Goal: Complete application form

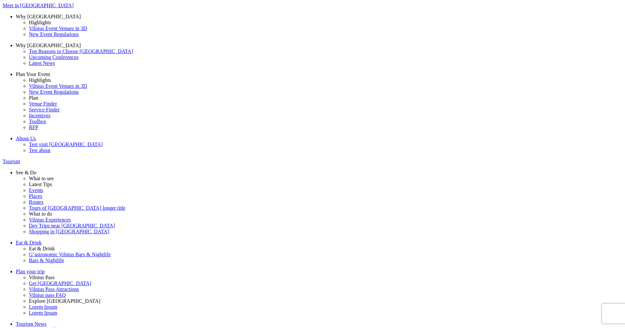
type input "marius@gmail.com"
drag, startPoint x: 401, startPoint y: 257, endPoint x: 396, endPoint y: 255, distance: 5.4
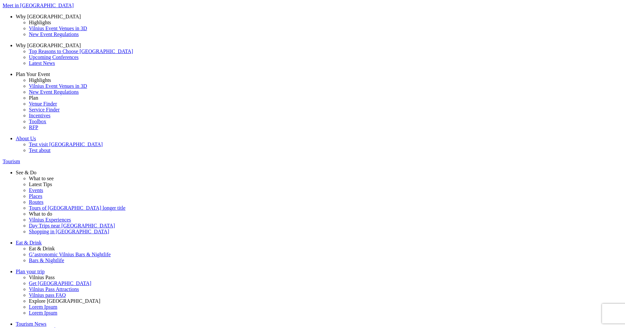
scroll to position [12, 0]
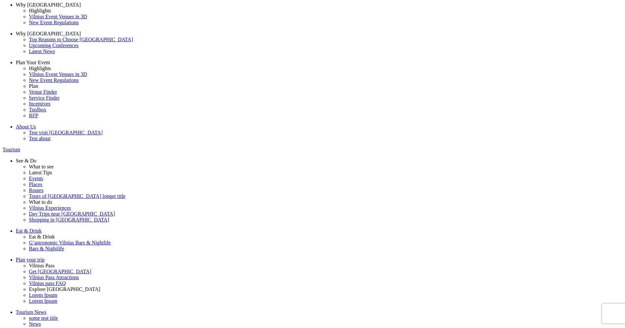
click at [0, 0] on label "Business consultant" at bounding box center [0, 0] width 0 height 0
click at [0, 0] on input "Business consultant" at bounding box center [0, 0] width 0 height 0
type input "Marius ZIlins"
type input "director"
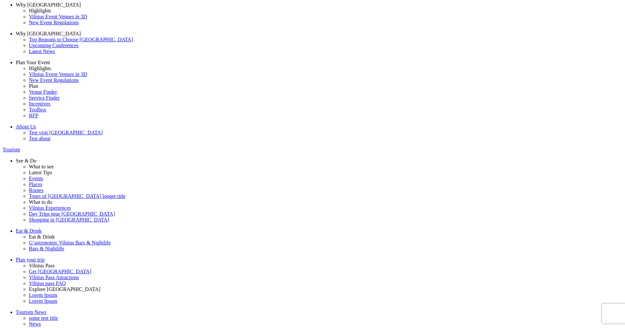
type input "marius@ebros.lt"
click at [0, 0] on span "Europe" at bounding box center [0, 0] width 0 height 0
click at [0, 0] on input "Europe" at bounding box center [0, 0] width 0 height 0
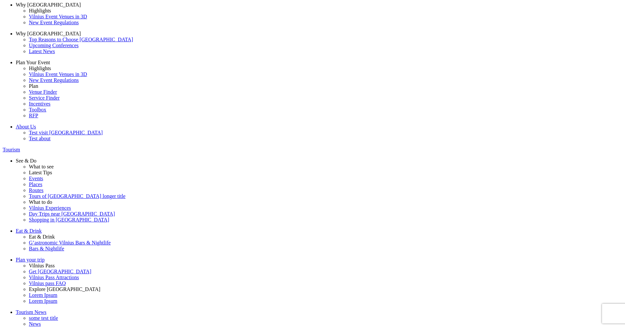
click at [0, 0] on span "Radio points 1" at bounding box center [0, 0] width 0 height 0
click at [0, 0] on input "Radio points 1" at bounding box center [0, 0] width 0 height 0
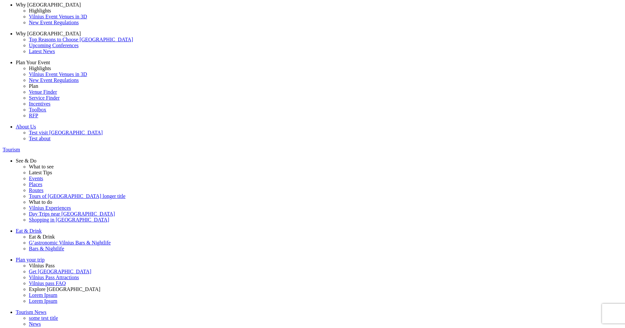
drag, startPoint x: 242, startPoint y: 140, endPoint x: 241, endPoint y: 148, distance: 7.7
type input "marius@ebros.lt"
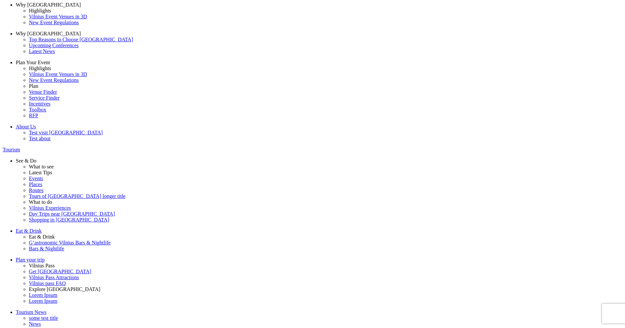
type input "1"
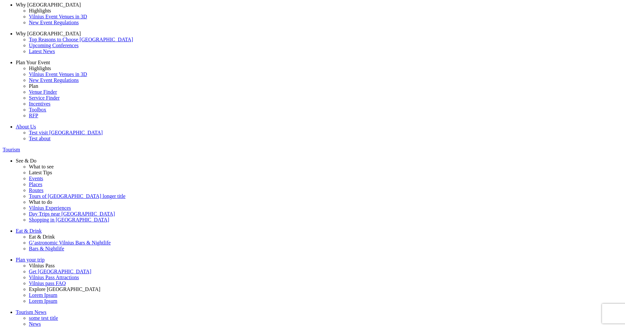
click at [0, 0] on label "op tion1" at bounding box center [0, 0] width 0 height 0
click at [0, 0] on input "op tion1" at bounding box center [0, 0] width 0 height 0
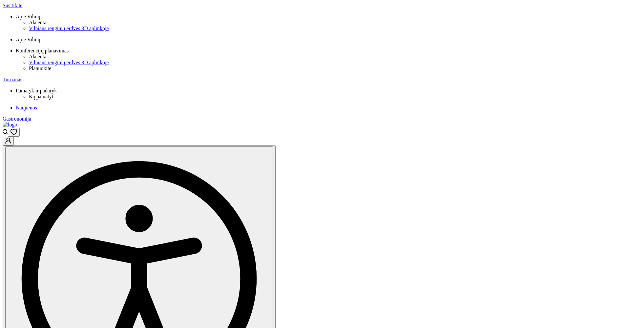
click at [283, 122] on div at bounding box center [313, 125] width 620 height 6
click at [17, 122] on img at bounding box center [10, 125] width 14 height 6
